Goal: Information Seeking & Learning: Learn about a topic

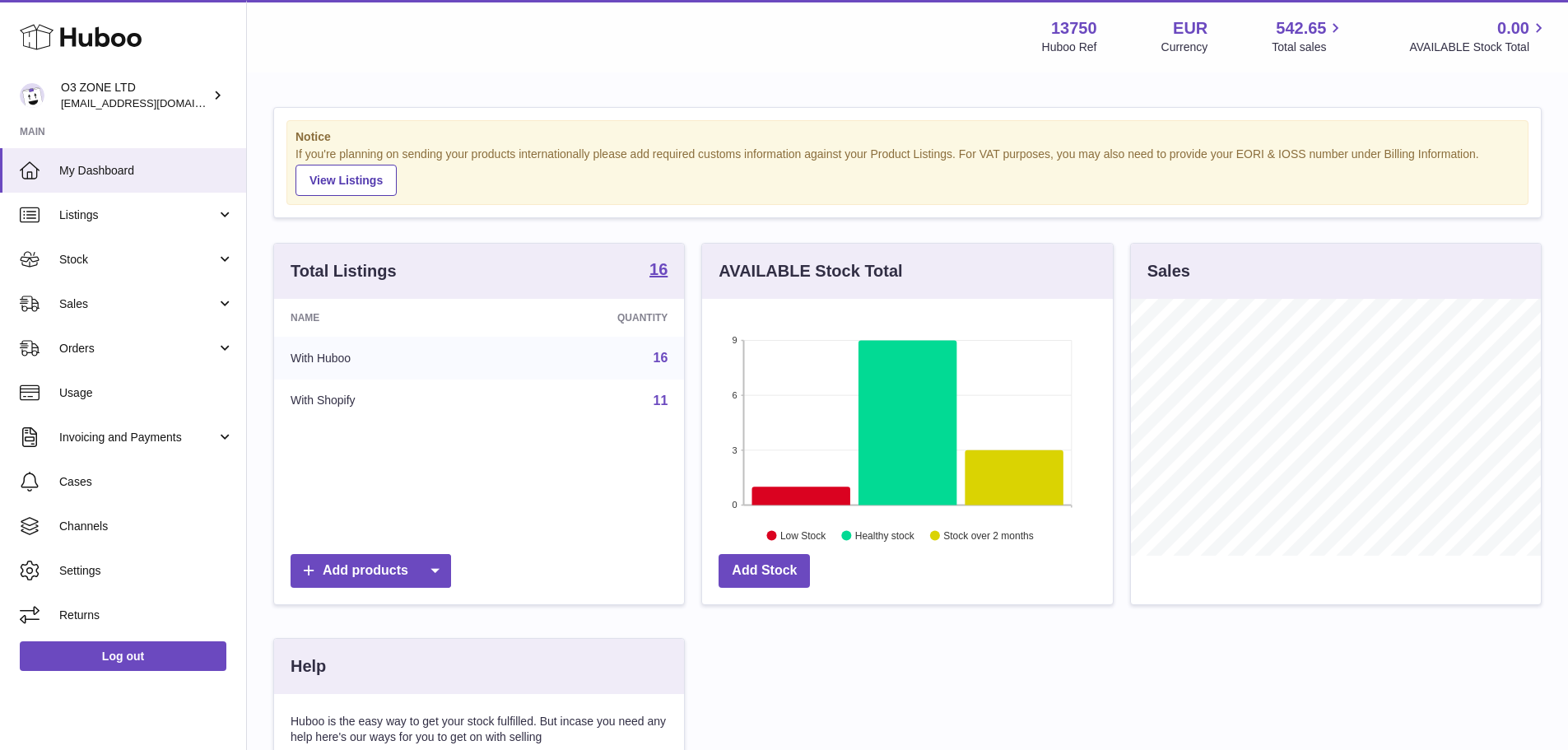
scroll to position [257, 411]
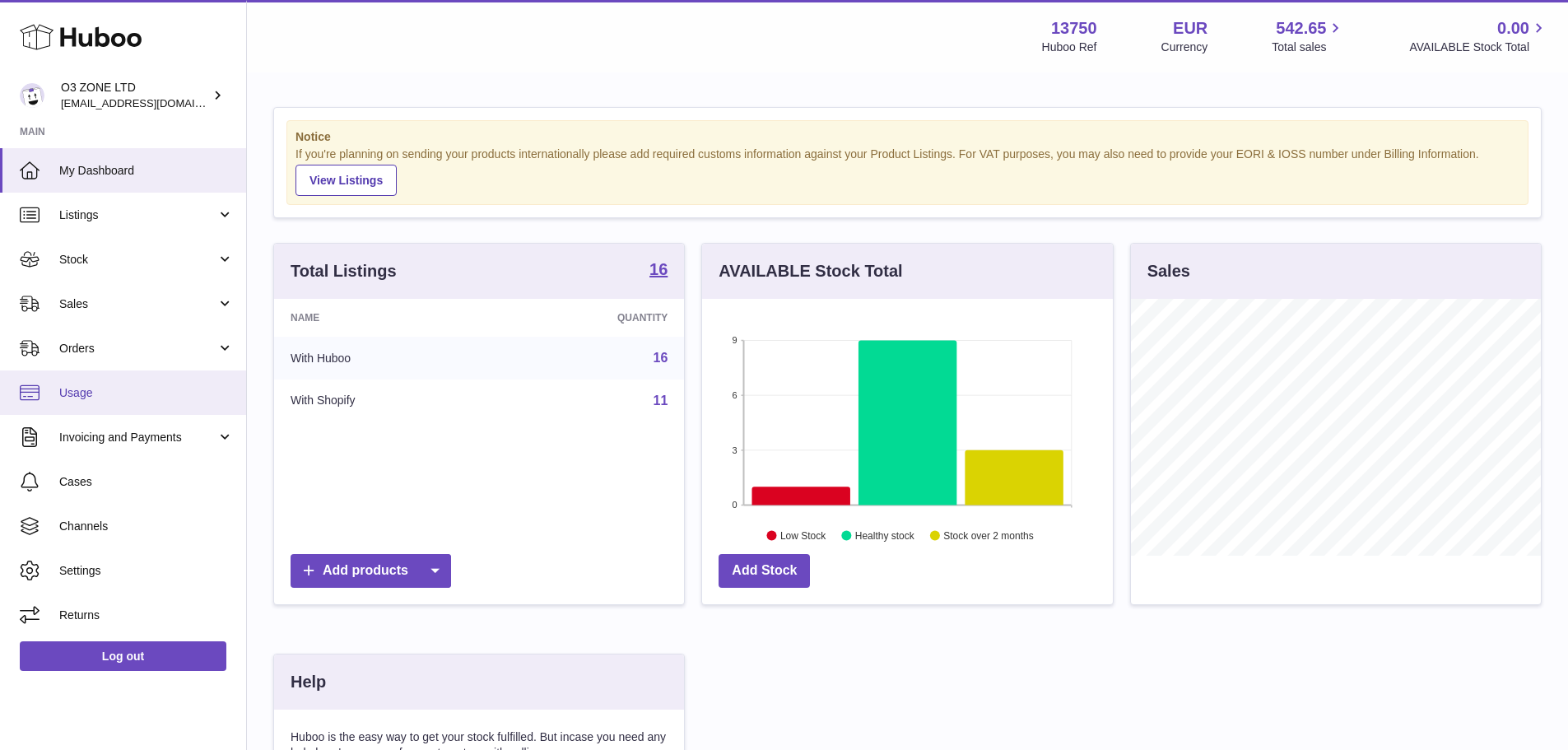
click at [104, 400] on span "Usage" at bounding box center [147, 393] width 175 height 16
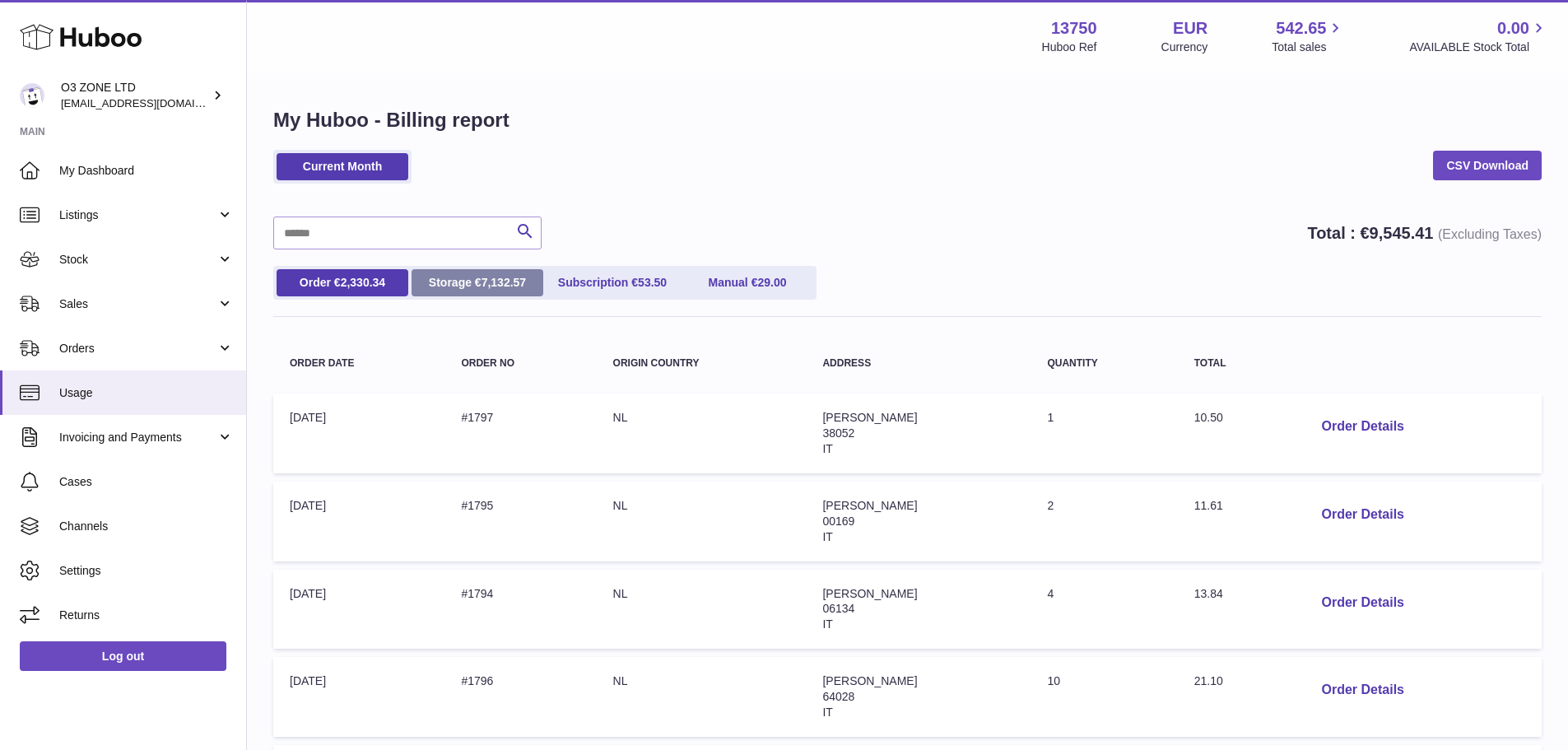
click at [482, 287] on span "7,132.57" at bounding box center [504, 282] width 45 height 13
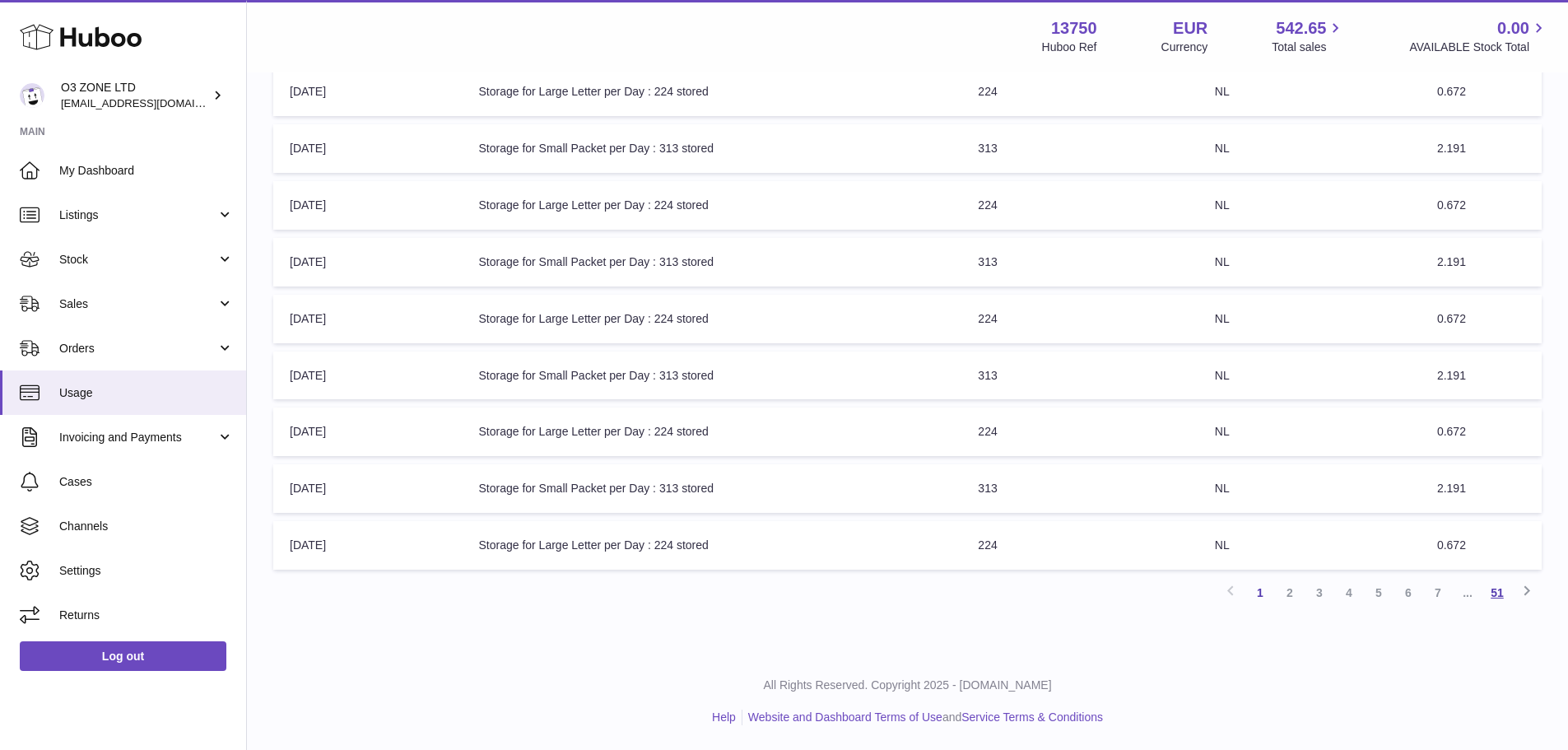
click at [1502, 593] on link "51" at bounding box center [1497, 593] width 30 height 30
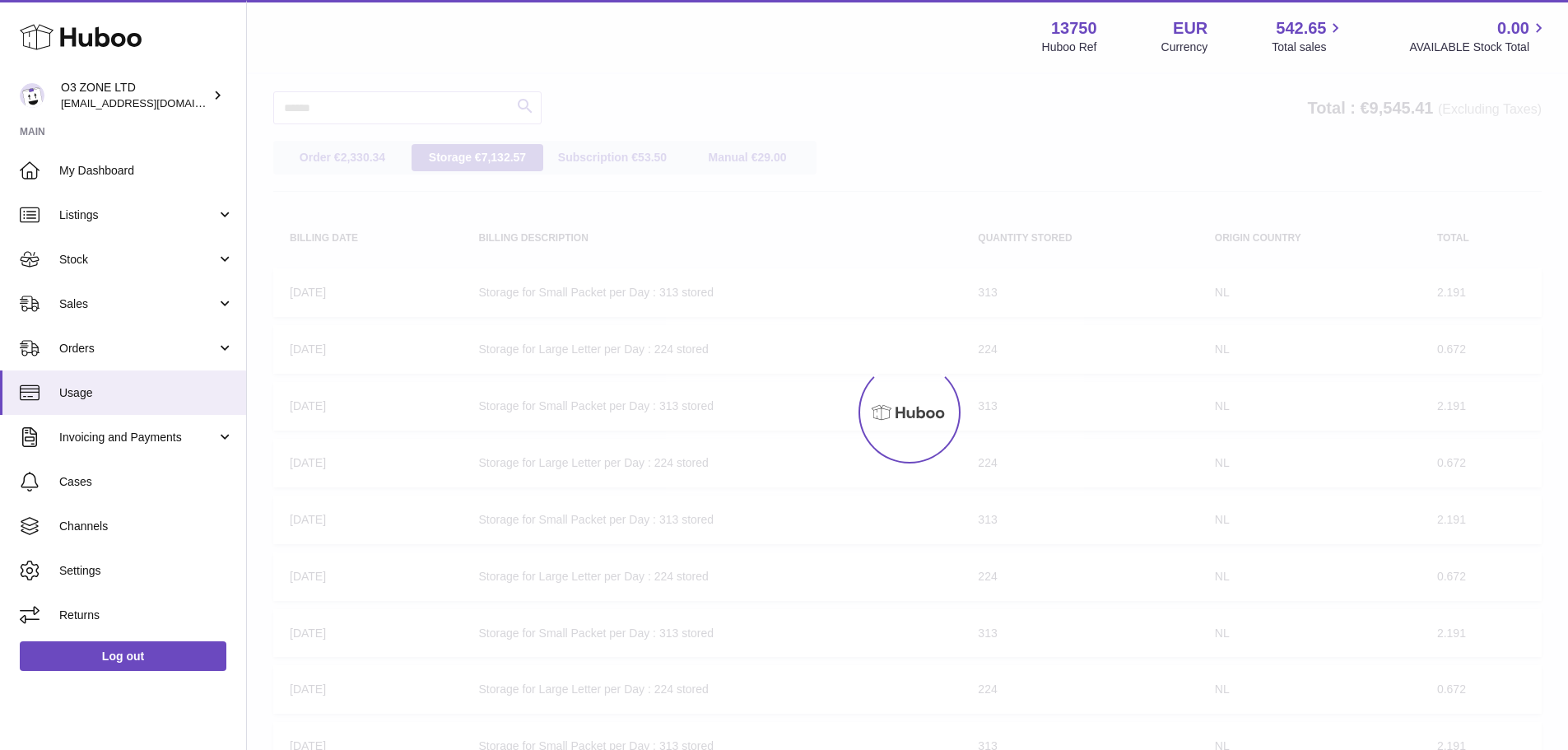
scroll to position [74, 0]
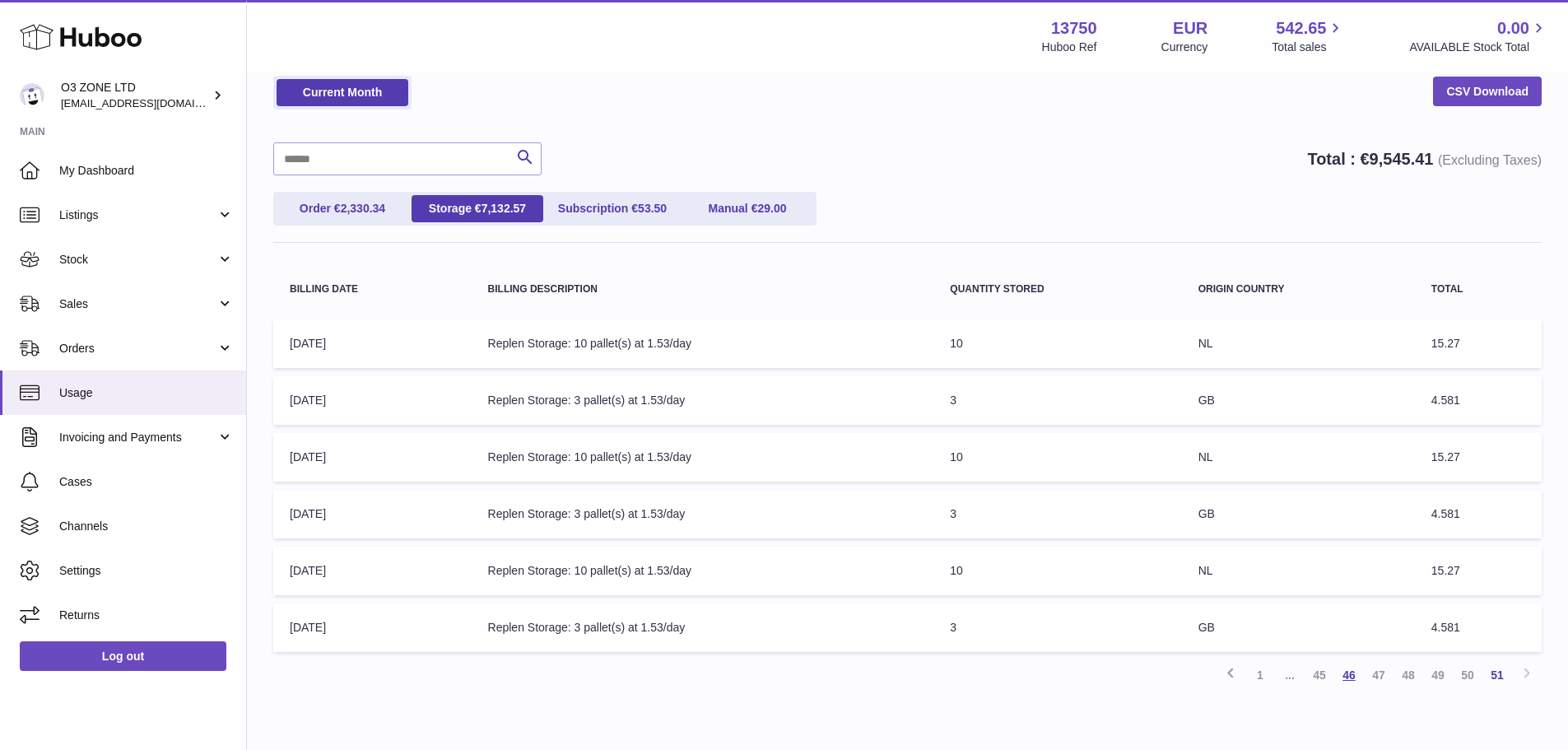
click at [1341, 676] on link "46" at bounding box center [1349, 675] width 30 height 30
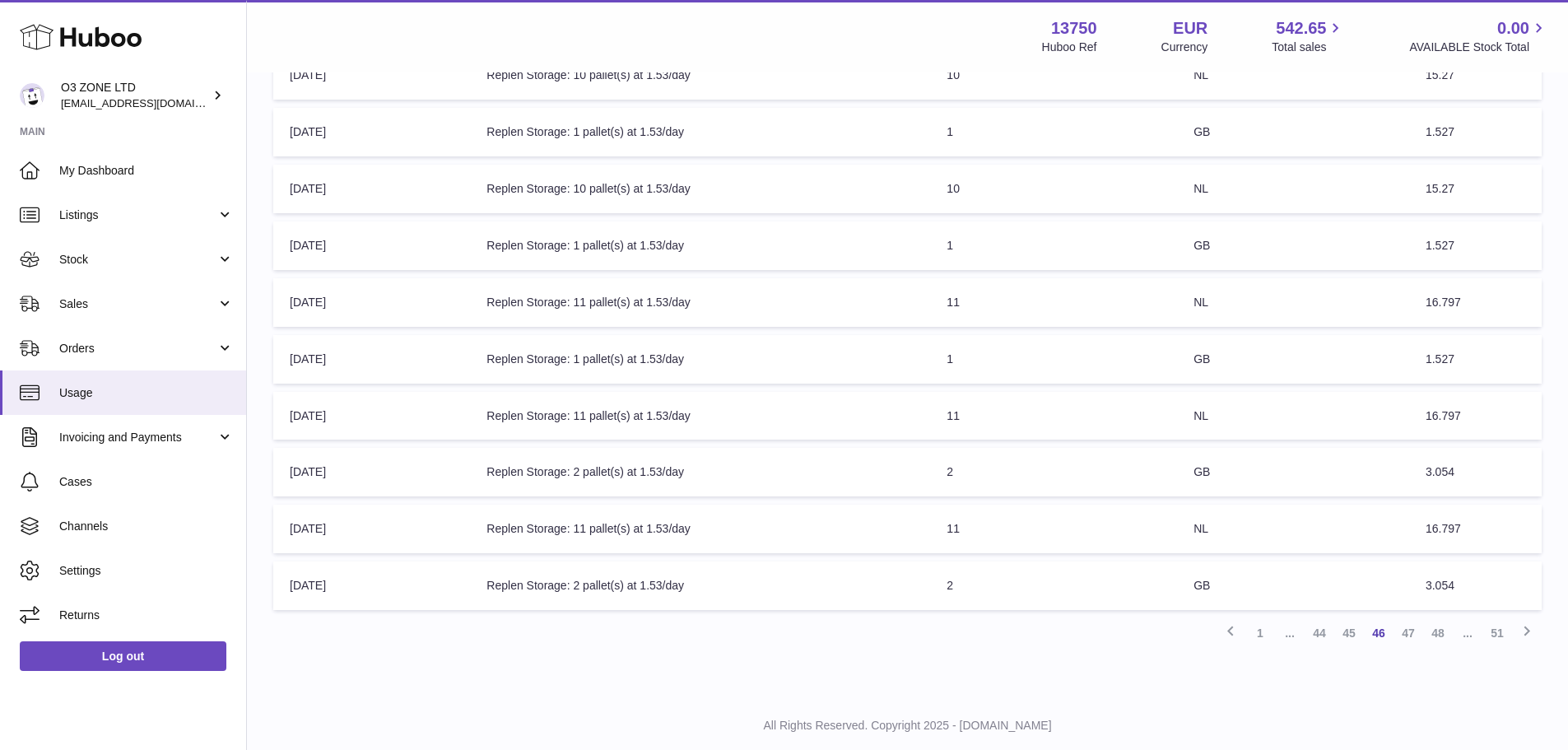
scroll to position [383, 0]
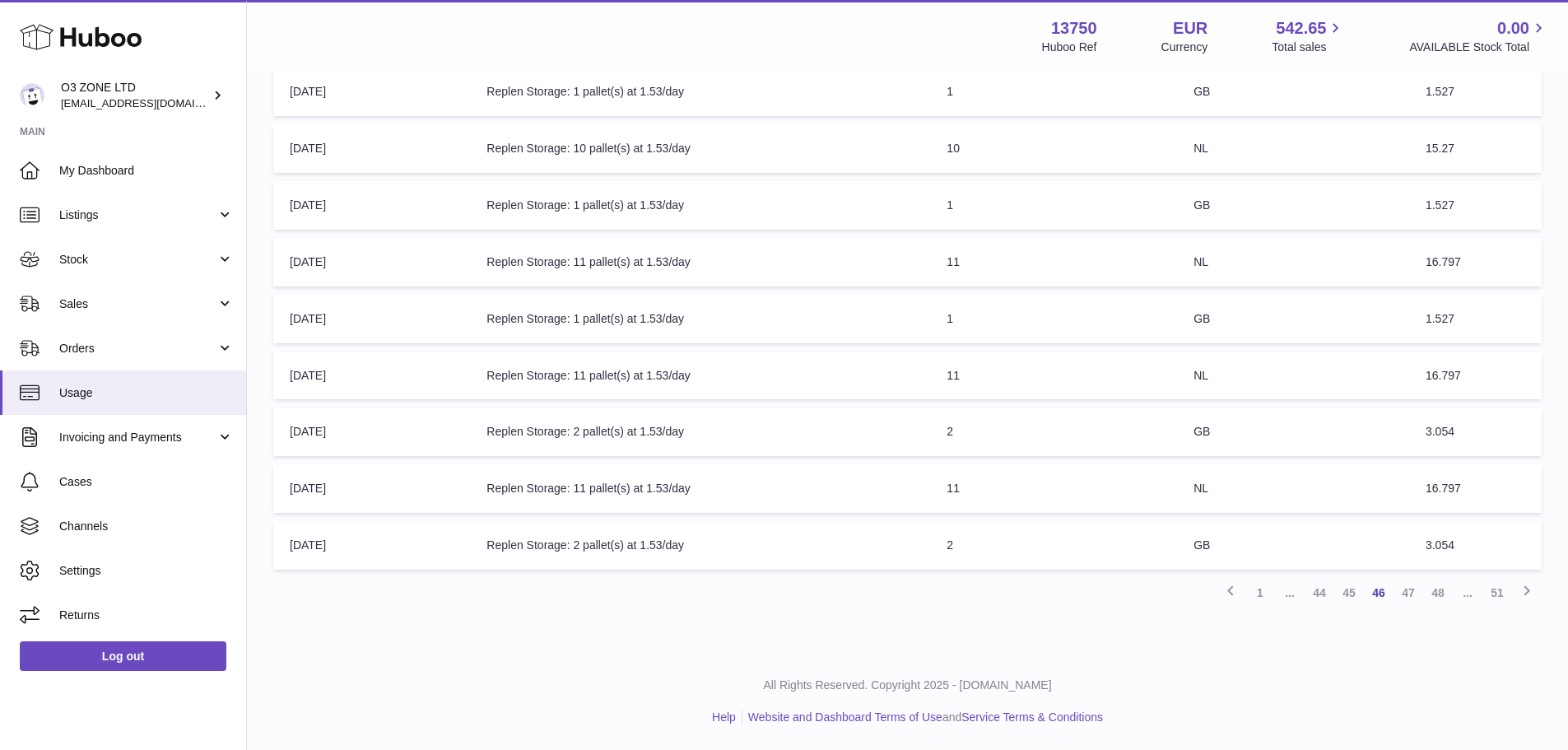
click at [1303, 594] on span "..." at bounding box center [1290, 593] width 30 height 30
click at [1313, 593] on link "44" at bounding box center [1319, 593] width 30 height 30
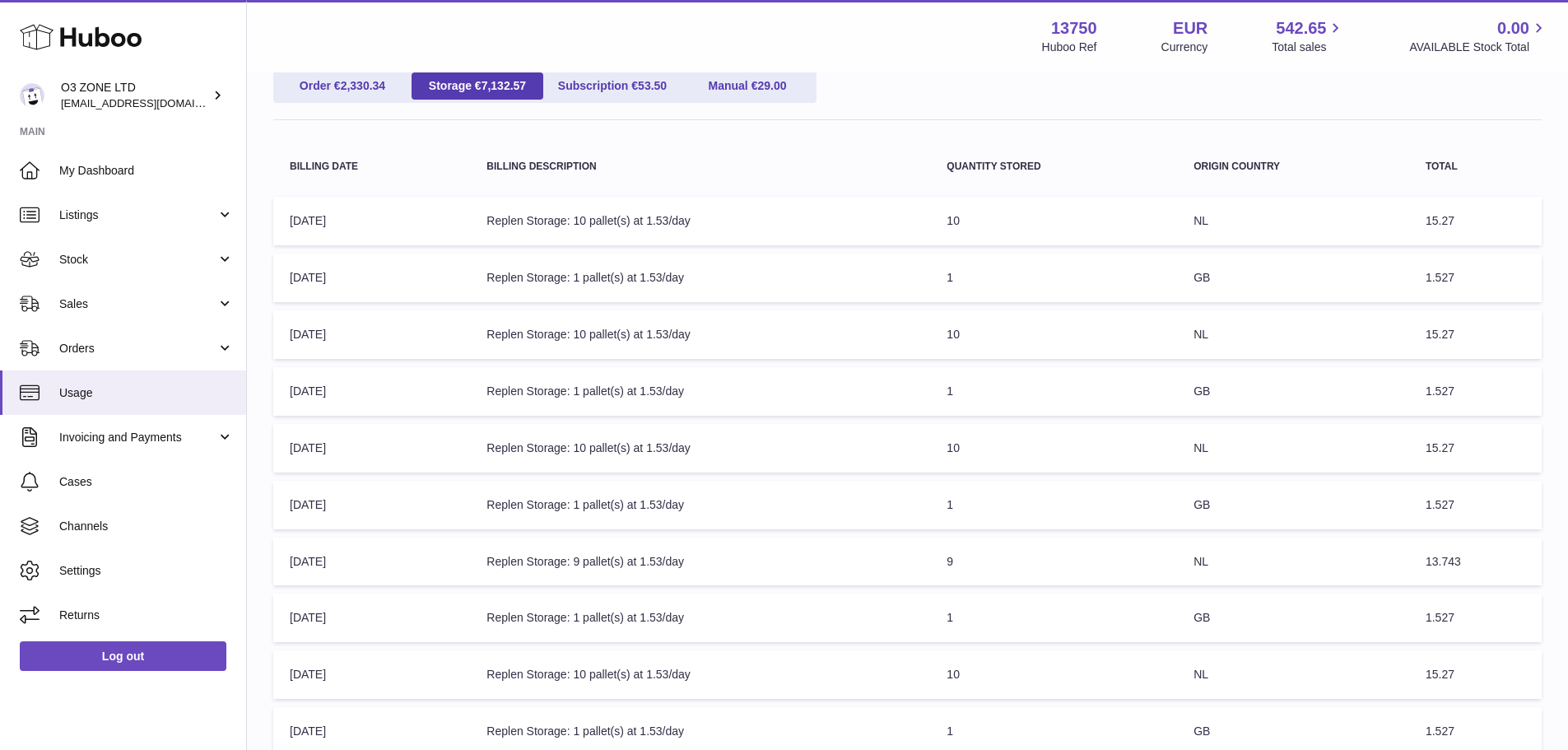
scroll to position [383, 0]
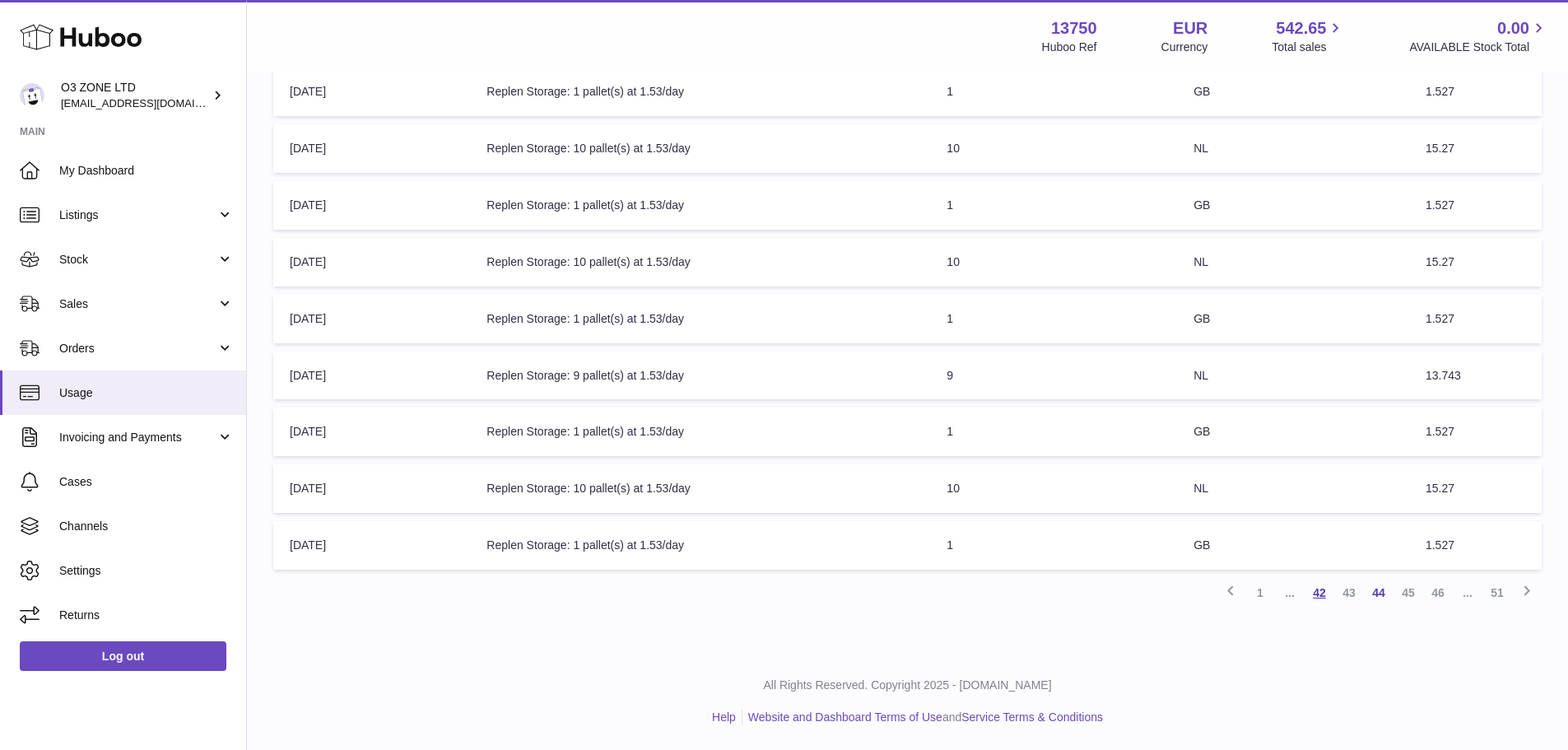
click at [1311, 594] on link "42" at bounding box center [1319, 593] width 30 height 30
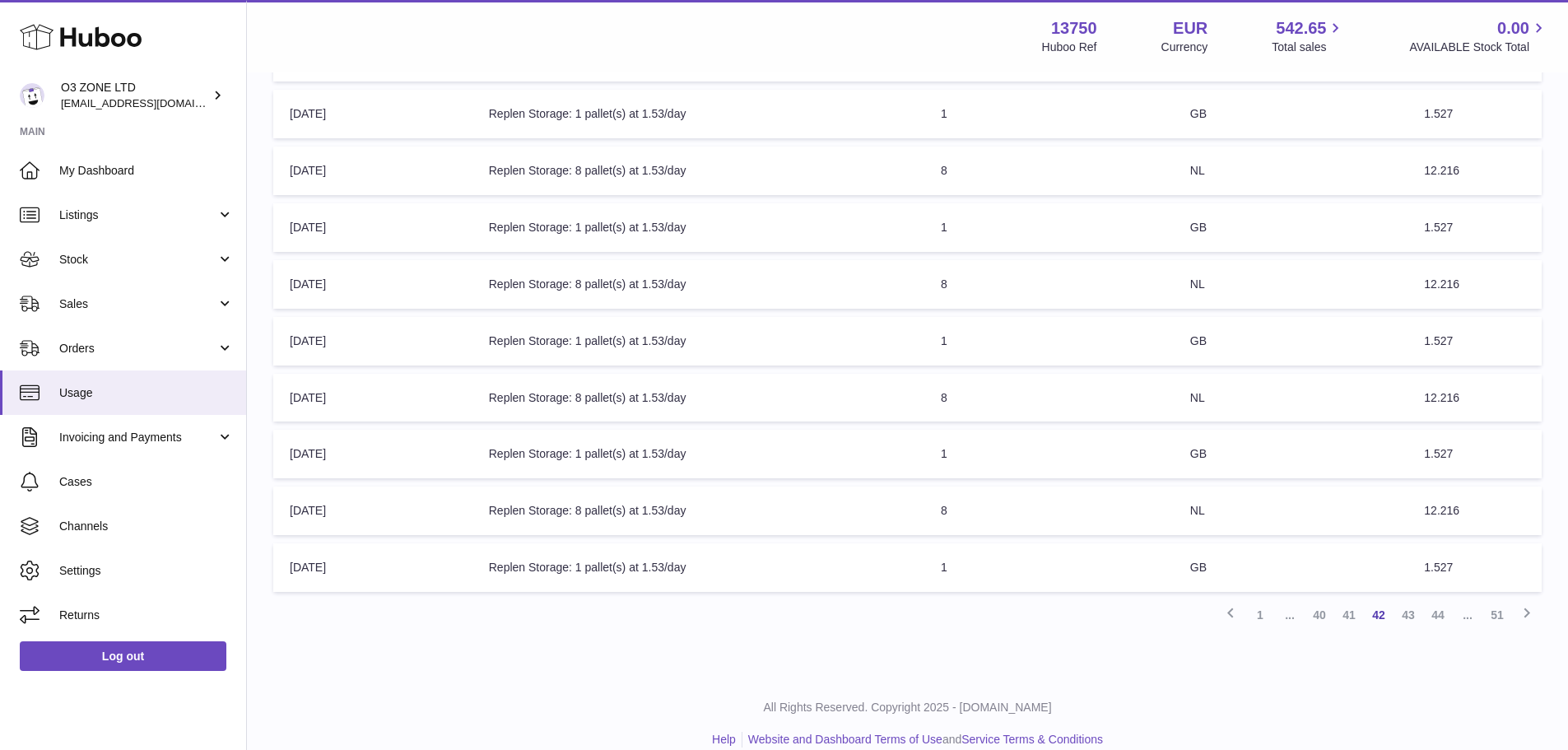
scroll to position [383, 0]
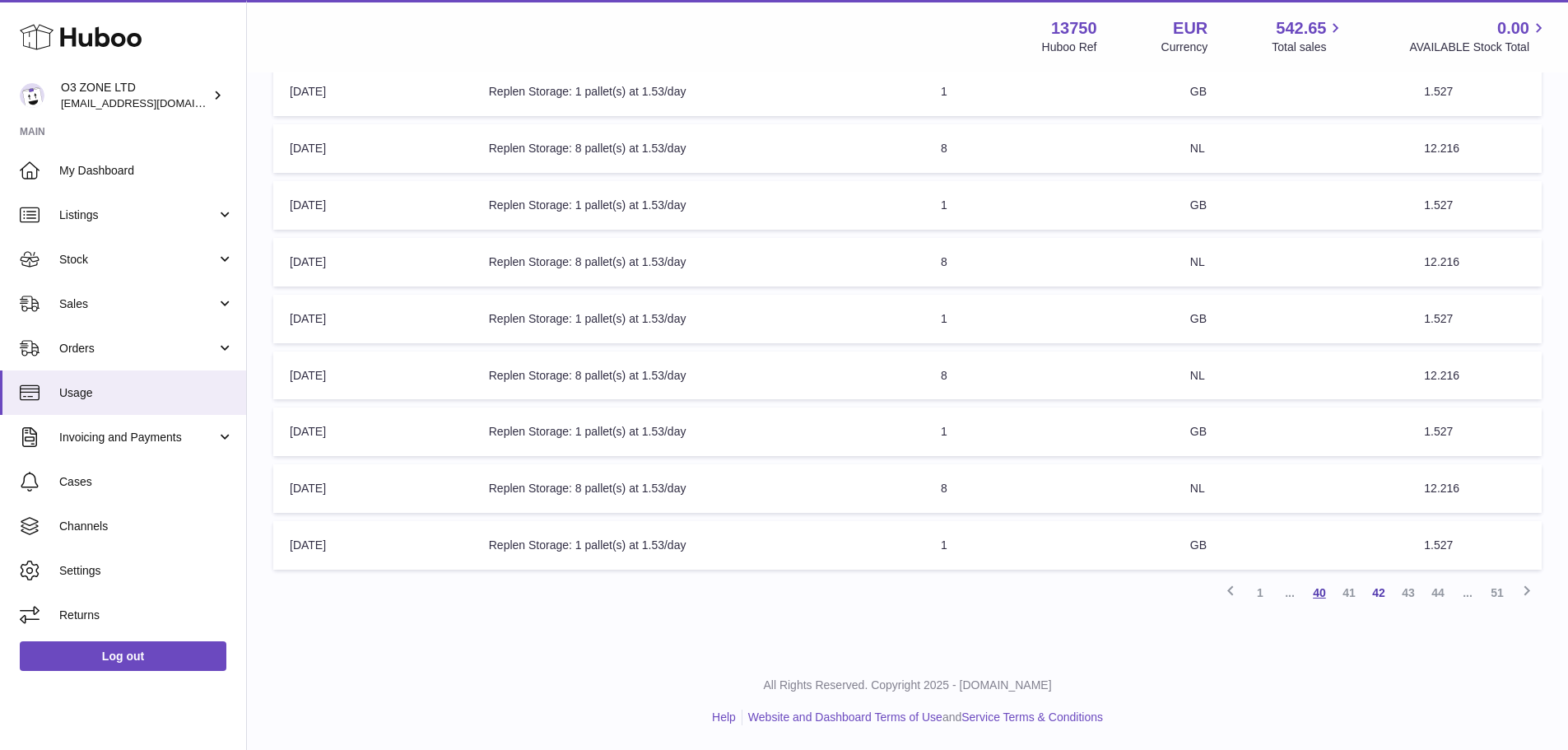
click at [1323, 593] on link "40" at bounding box center [1319, 593] width 30 height 30
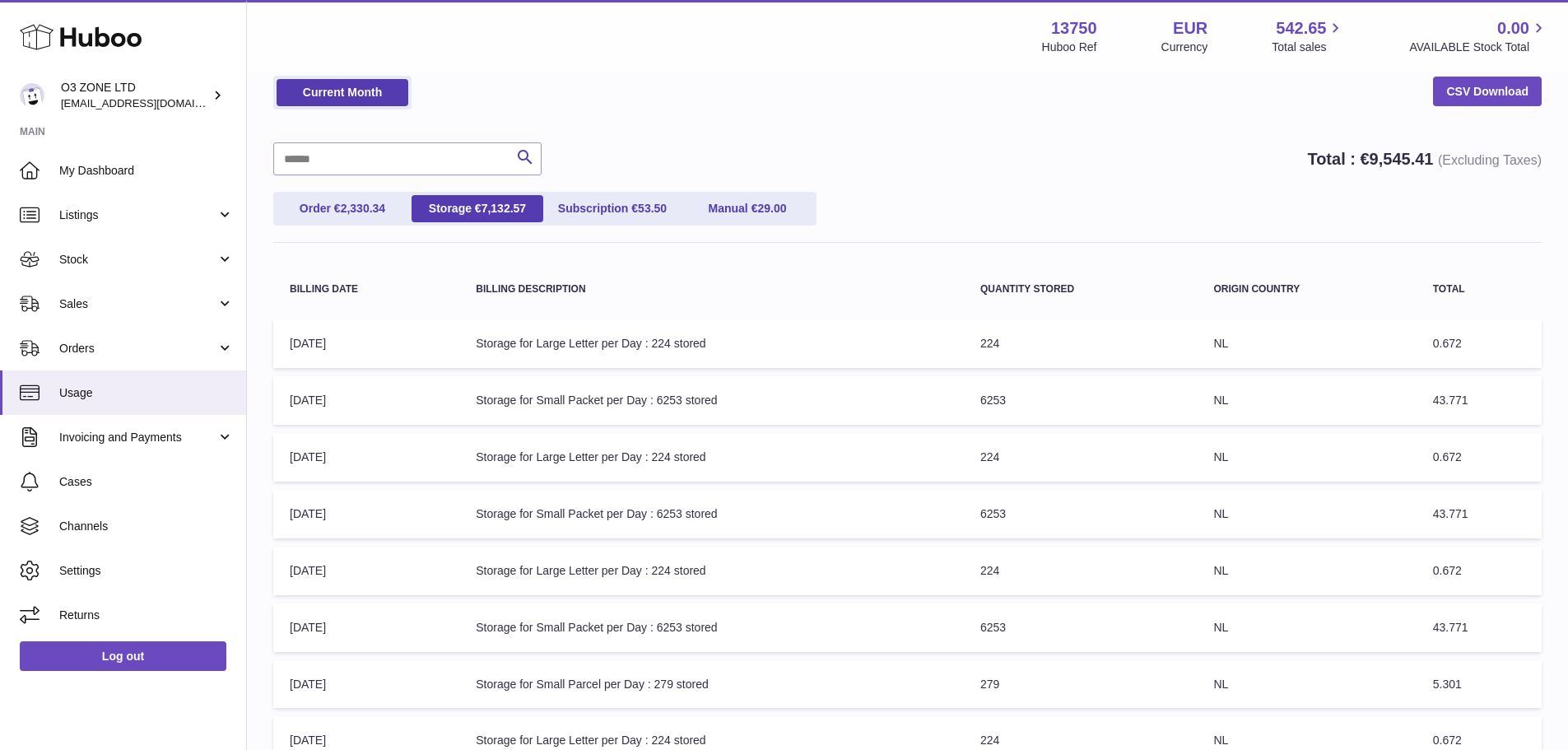
scroll to position [383, 0]
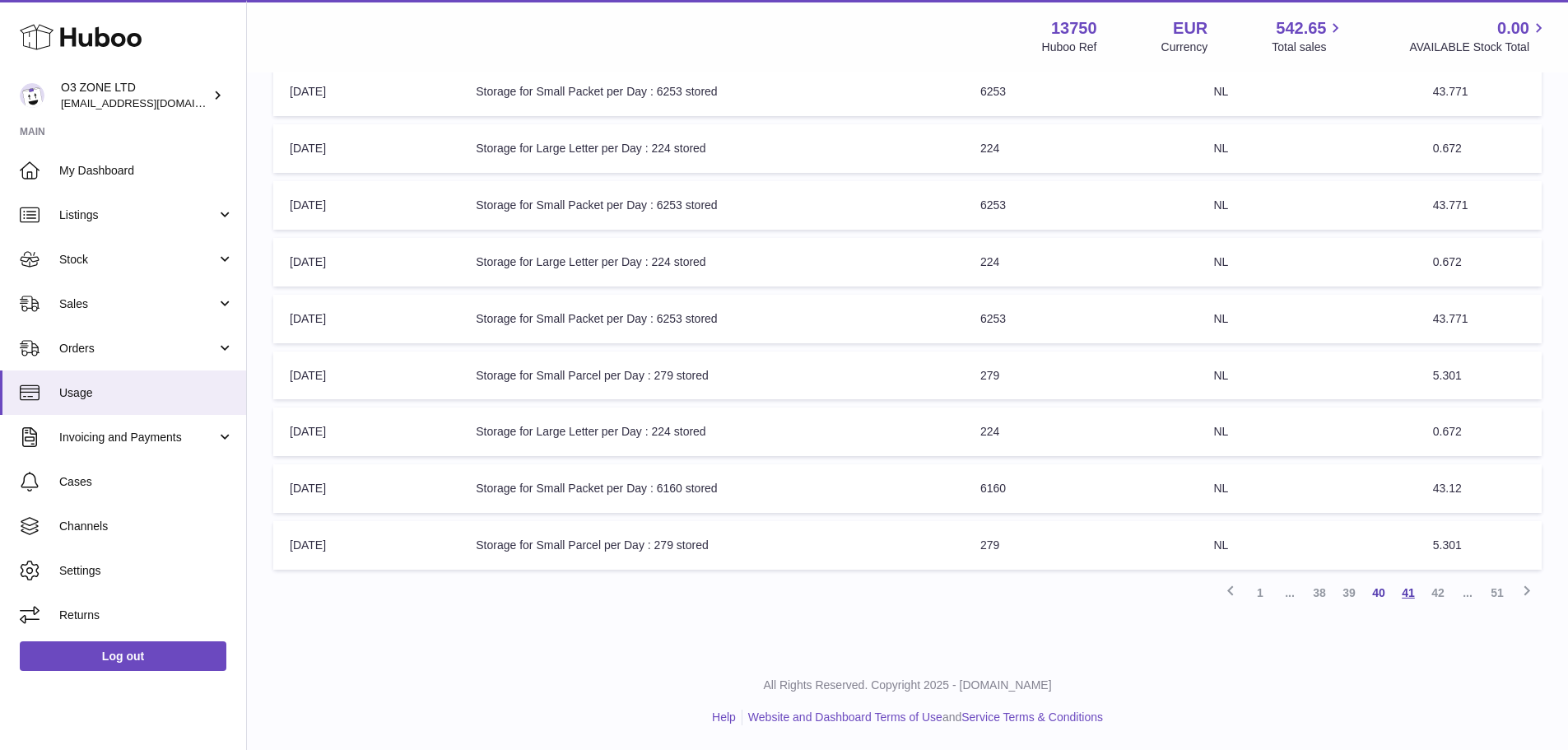
click at [1405, 603] on link "41" at bounding box center [1408, 593] width 30 height 30
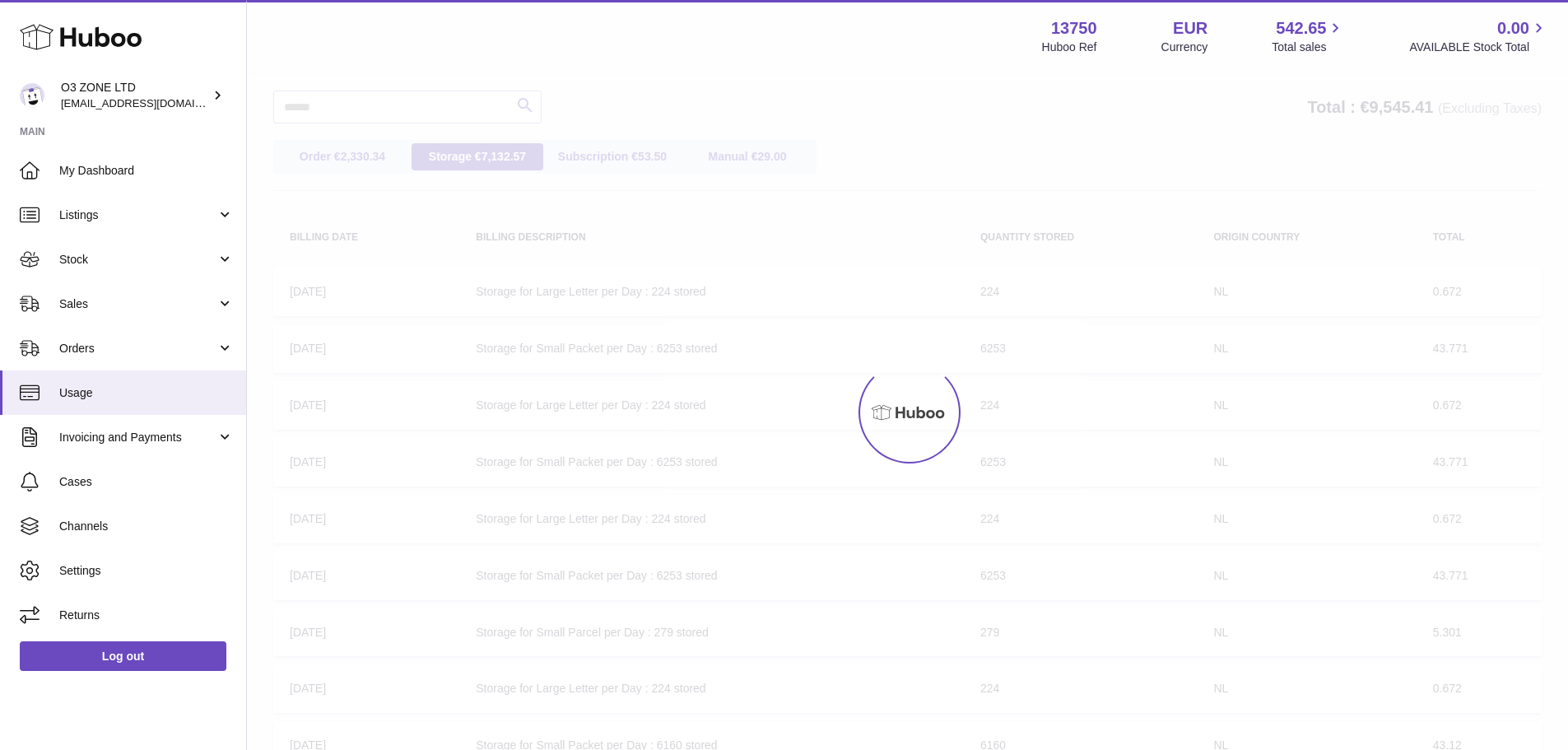
scroll to position [74, 0]
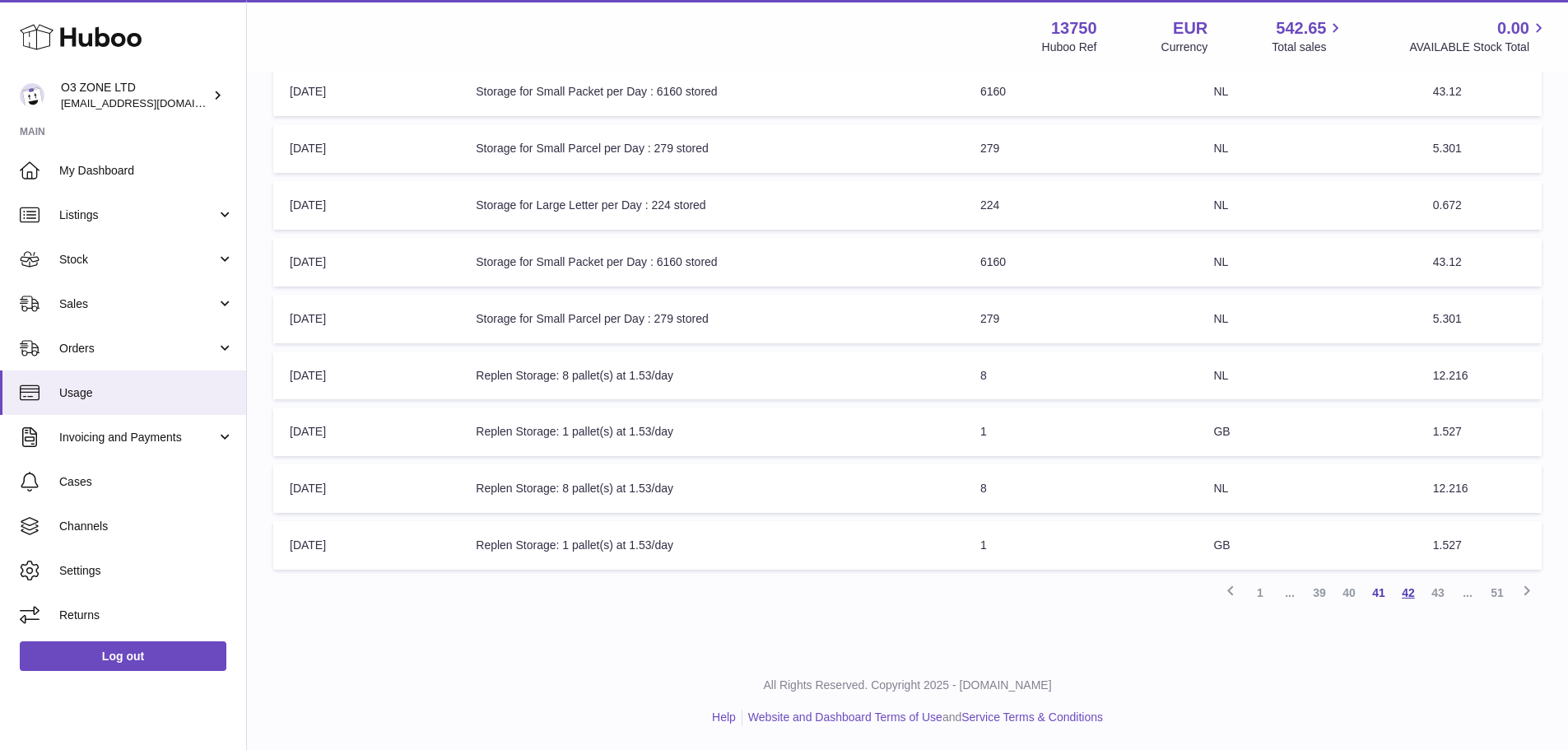
click at [1403, 598] on link "42" at bounding box center [1408, 593] width 30 height 30
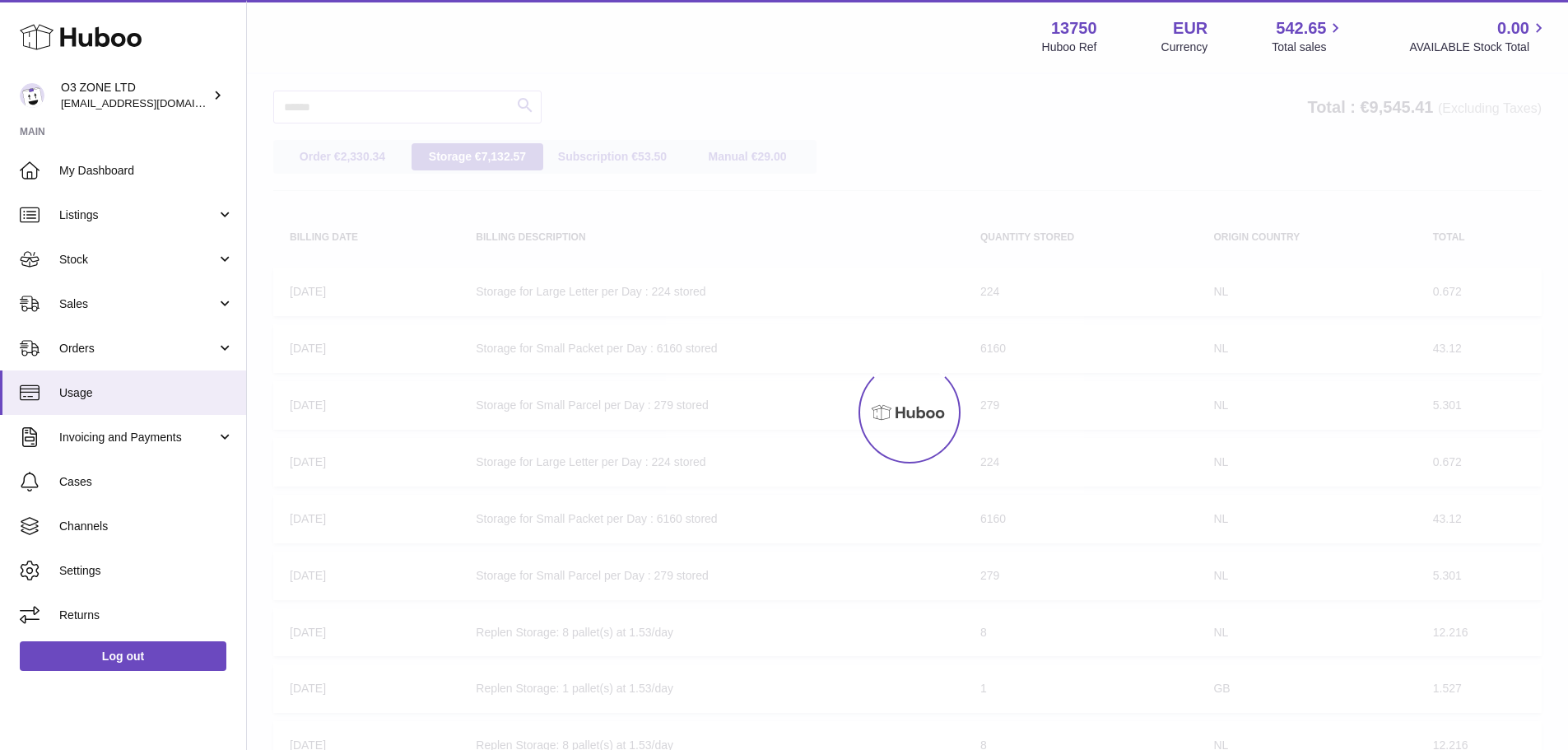
scroll to position [74, 0]
